Goal: Task Accomplishment & Management: Manage account settings

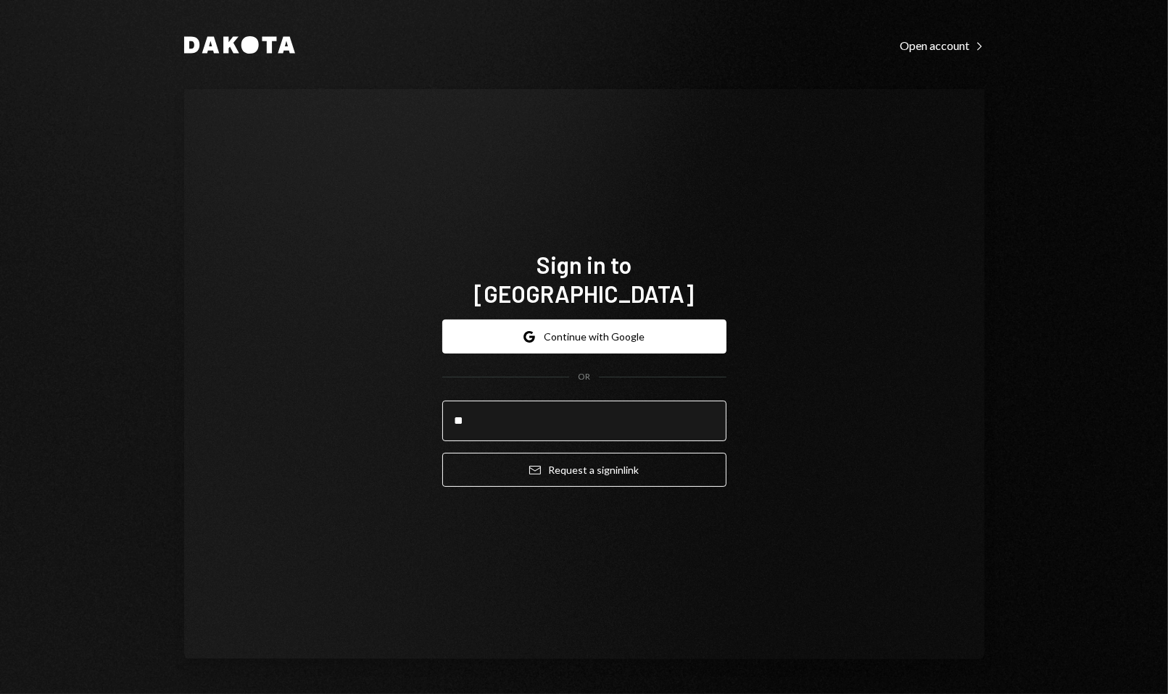
type input "**********"
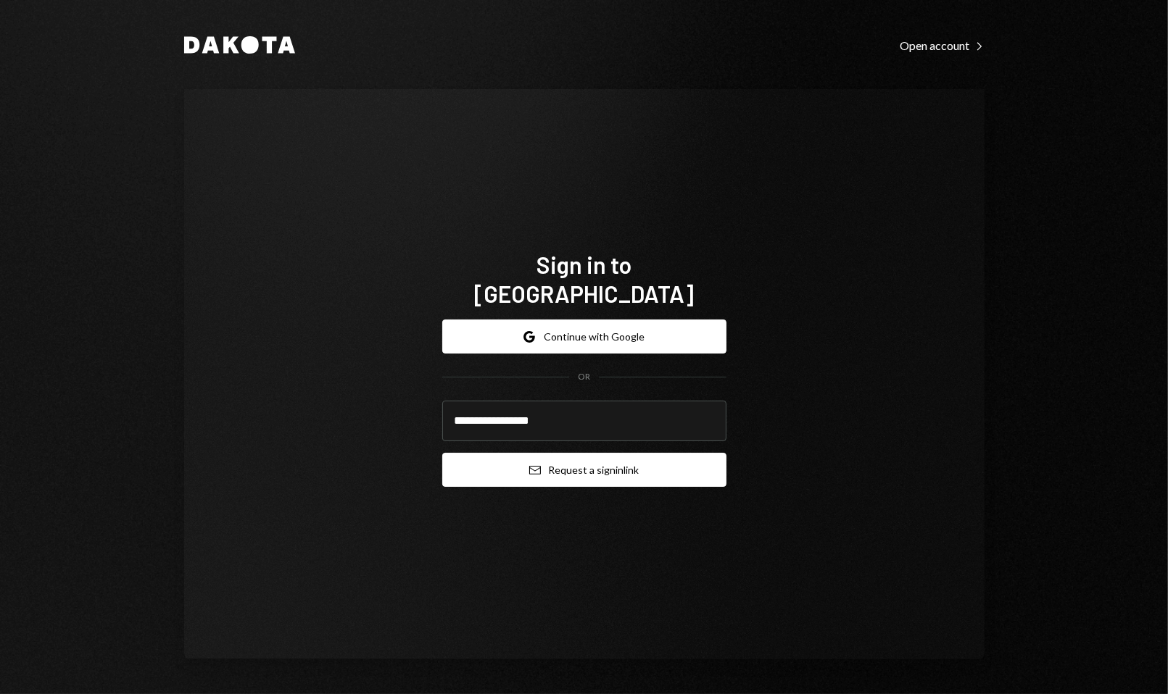
click at [570, 464] on button "Email Request a sign in link" at bounding box center [584, 470] width 284 height 34
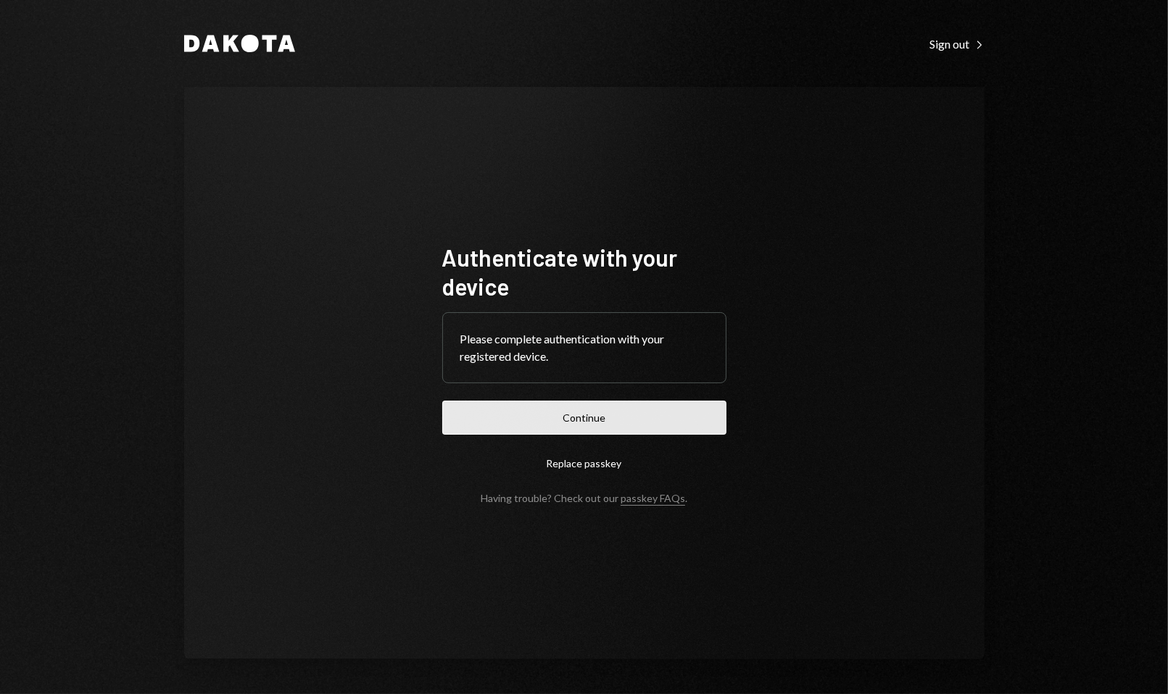
click at [498, 424] on button "Continue" at bounding box center [584, 418] width 284 height 34
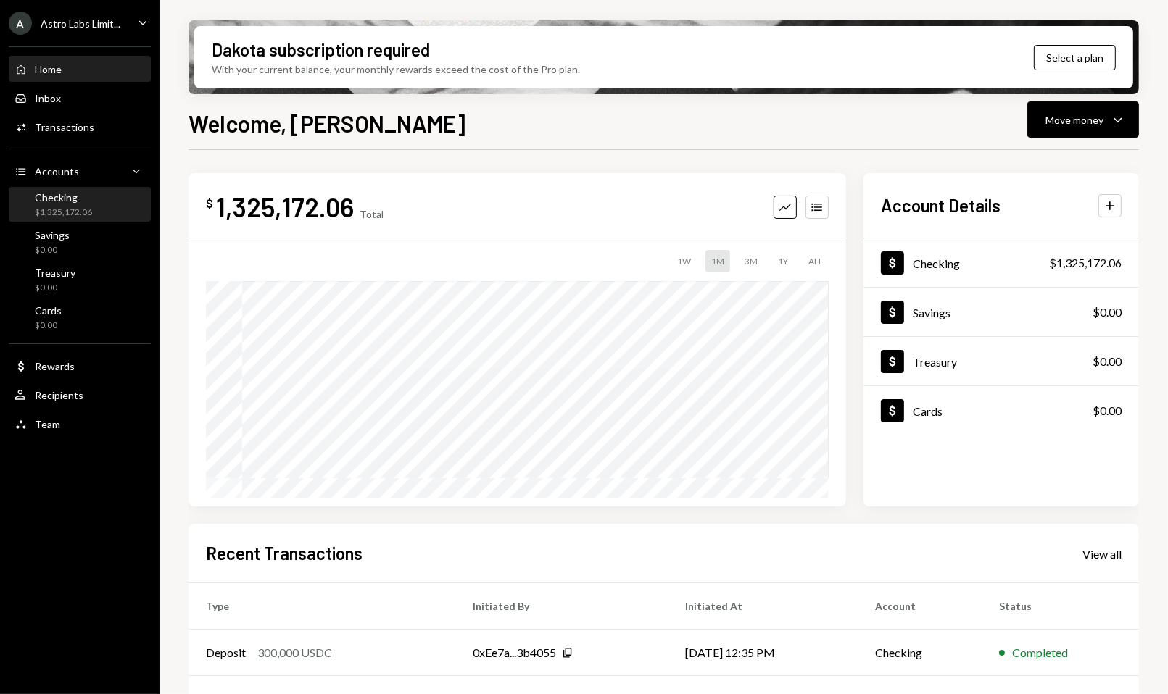
click at [115, 210] on div "Checking $1,325,172.06" at bounding box center [79, 205] width 130 height 28
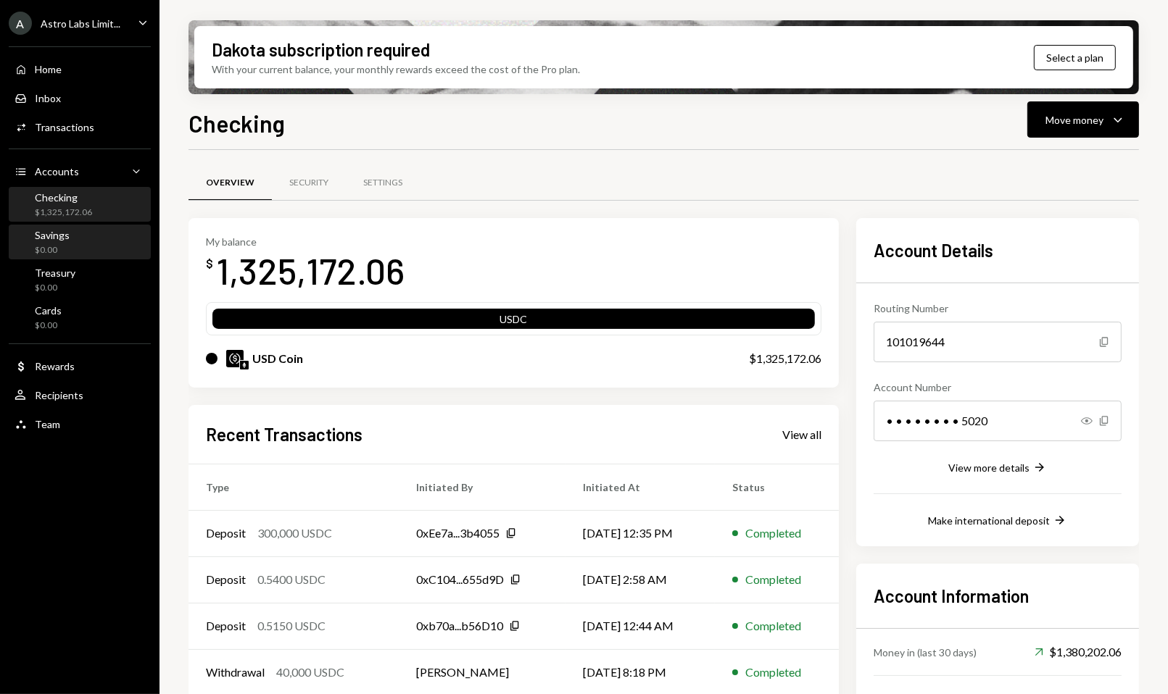
click at [114, 236] on div "Savings $0.00" at bounding box center [79, 243] width 130 height 28
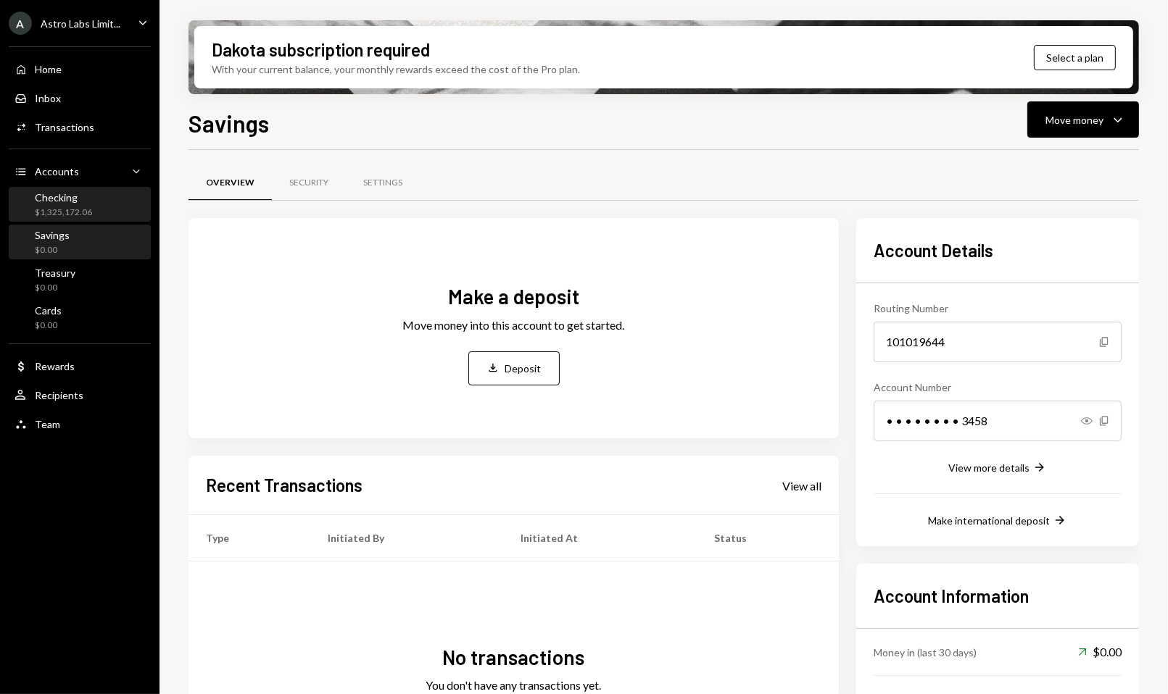
click at [109, 200] on div "Checking $1,325,172.06" at bounding box center [79, 205] width 130 height 28
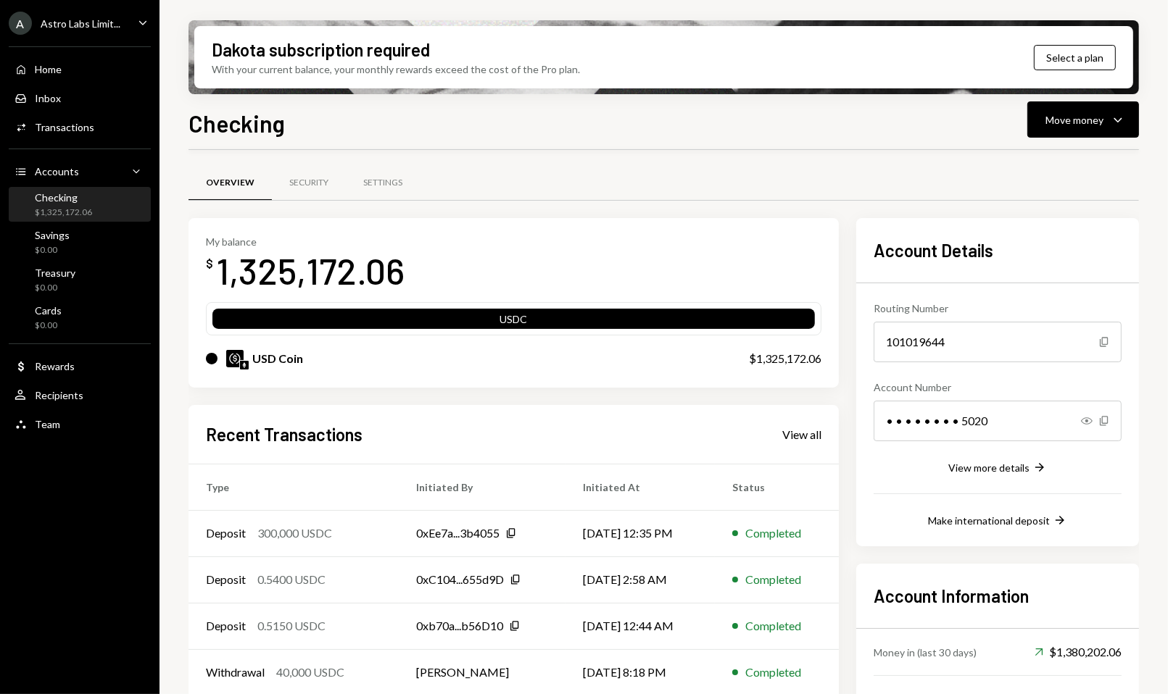
scroll to position [92, 0]
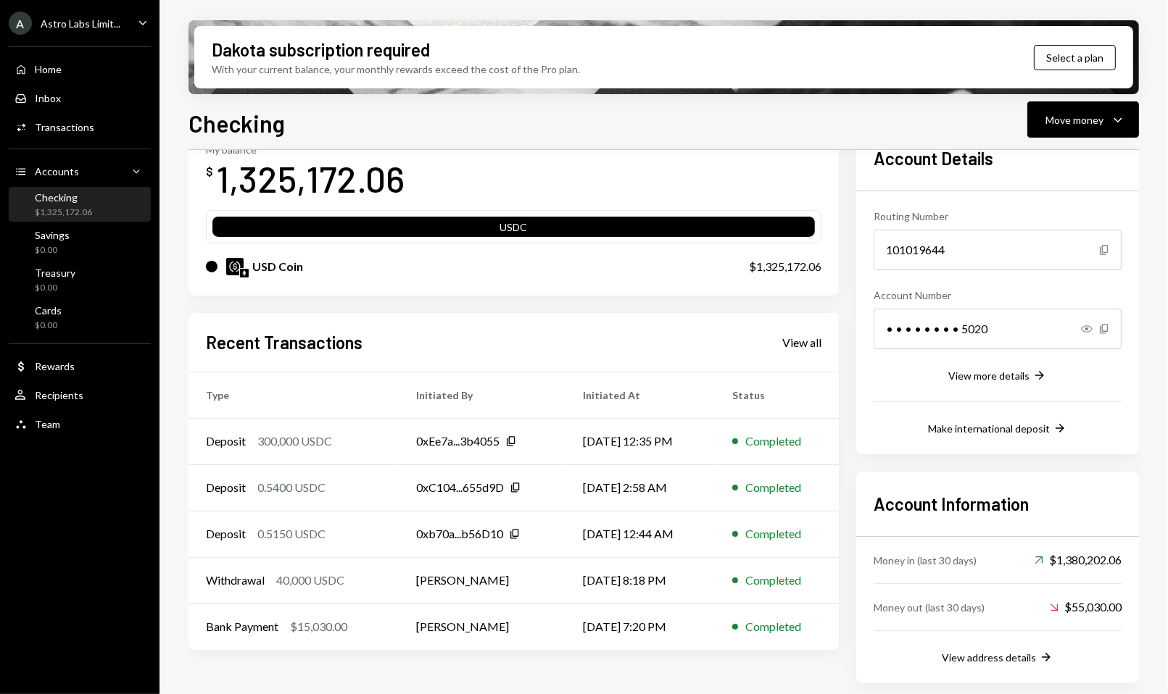
click at [46, 39] on div "Home Home Inbox Inbox Activities Transactions Accounts Accounts Caret Down Chec…" at bounding box center [79, 239] width 159 height 402
click at [56, 26] on div "Astro Labs Limit..." at bounding box center [81, 23] width 80 height 12
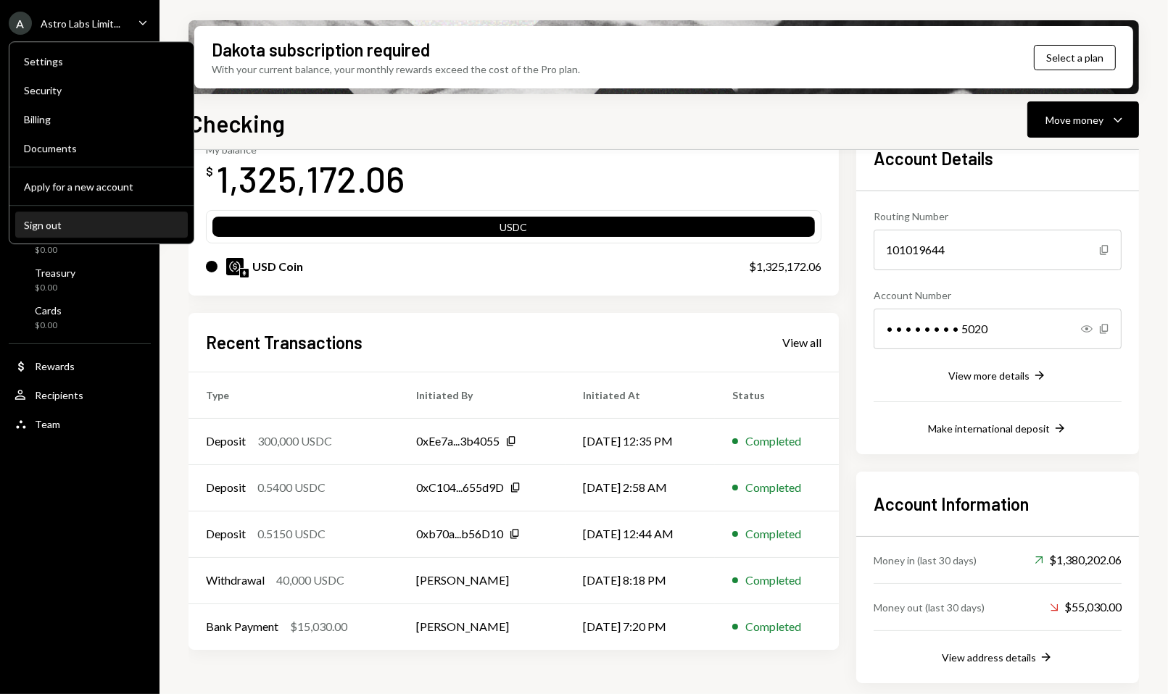
click at [92, 231] on button "Sign out" at bounding box center [101, 225] width 173 height 26
